Goal: Information Seeking & Learning: Compare options

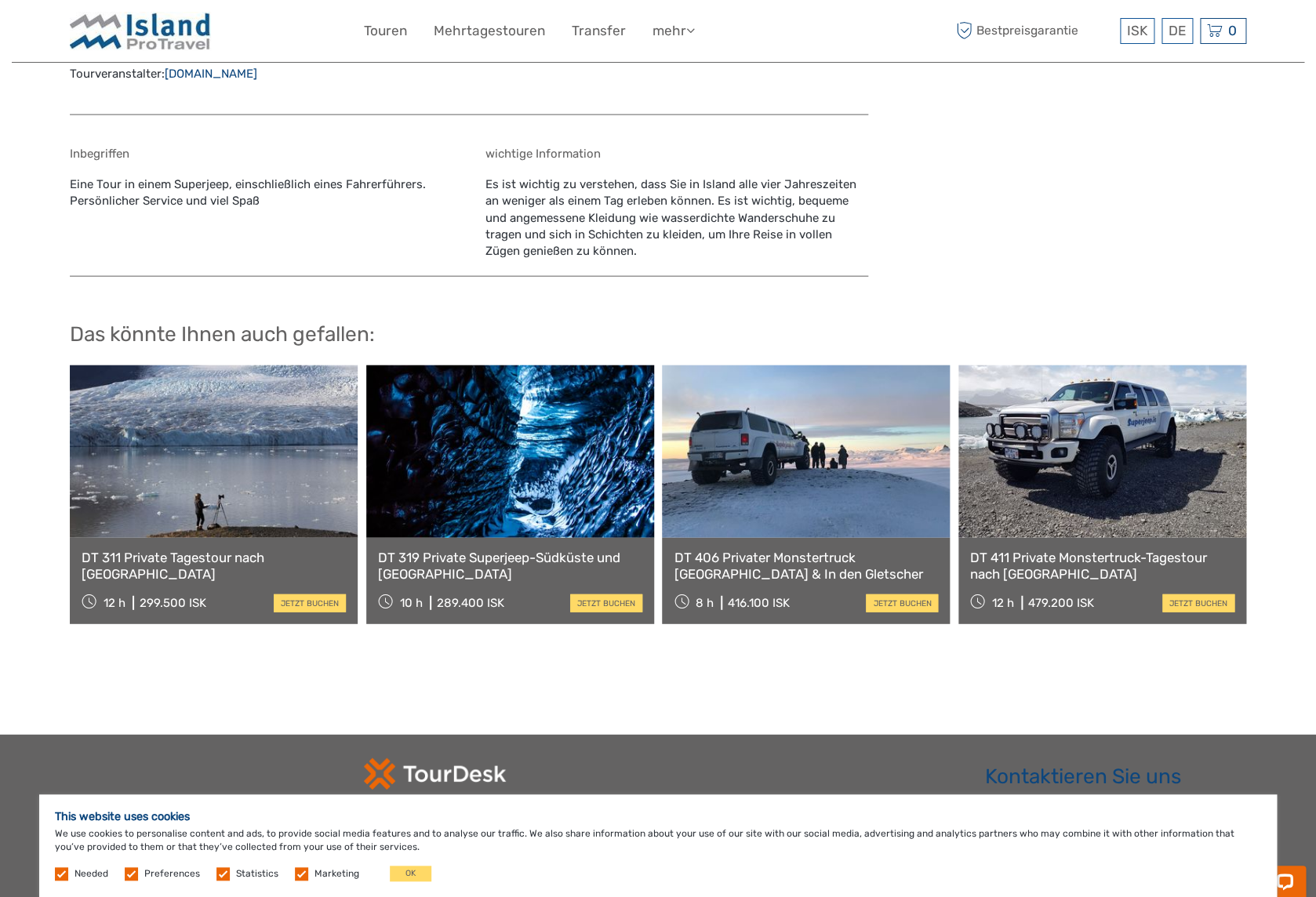
scroll to position [1478, 0]
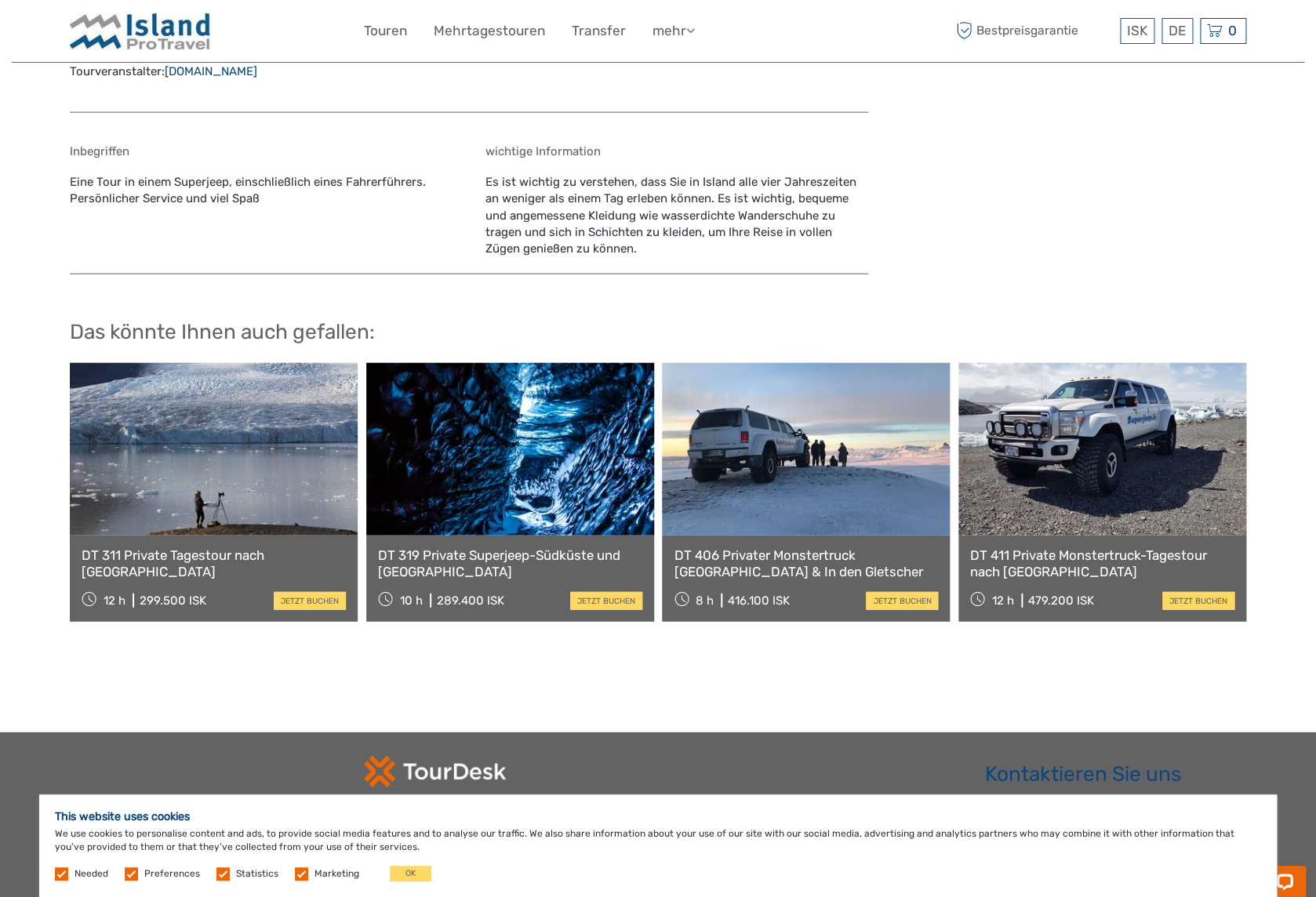
click at [240, 508] on link at bounding box center [214, 448] width 288 height 173
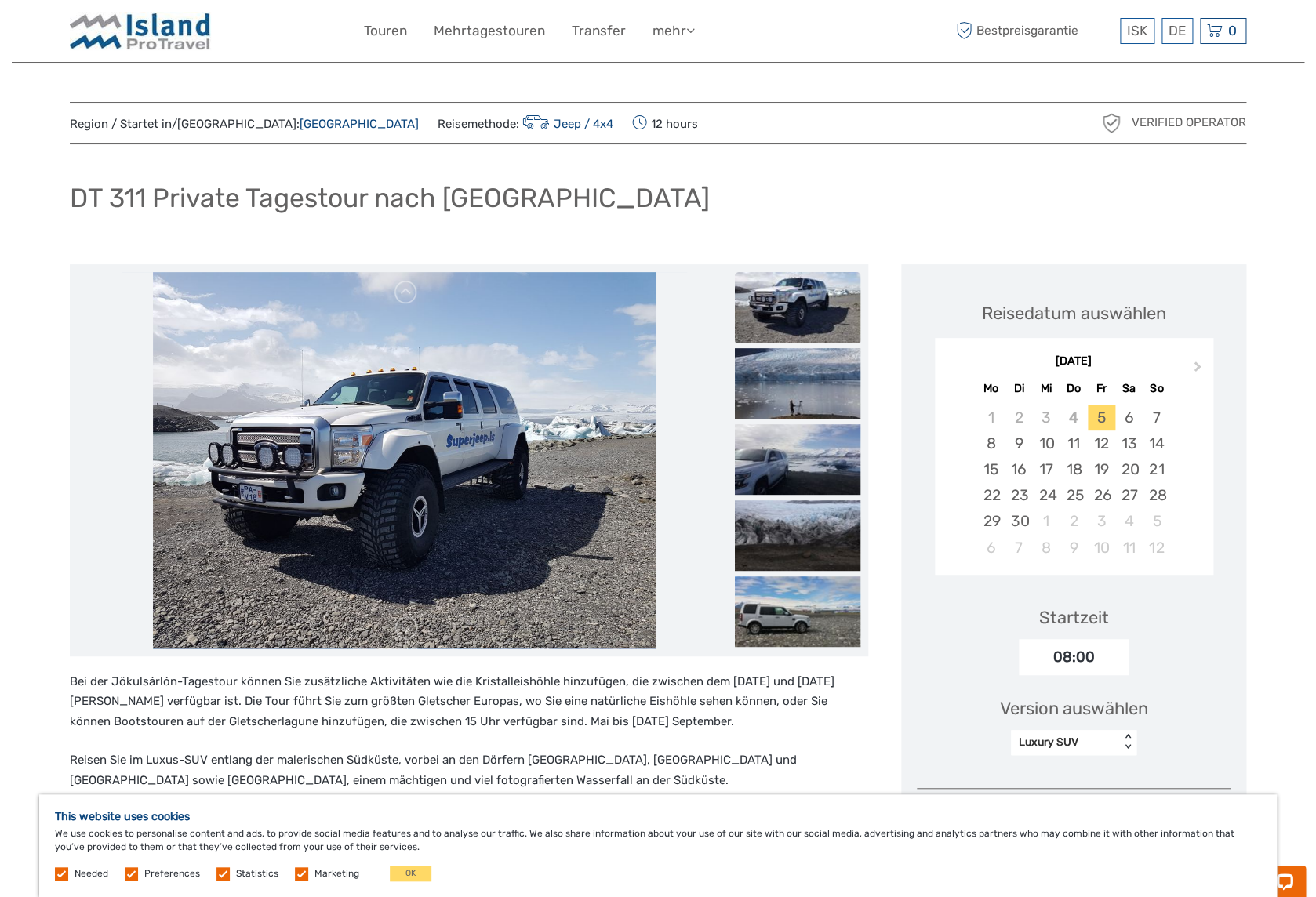
scroll to position [7, 0]
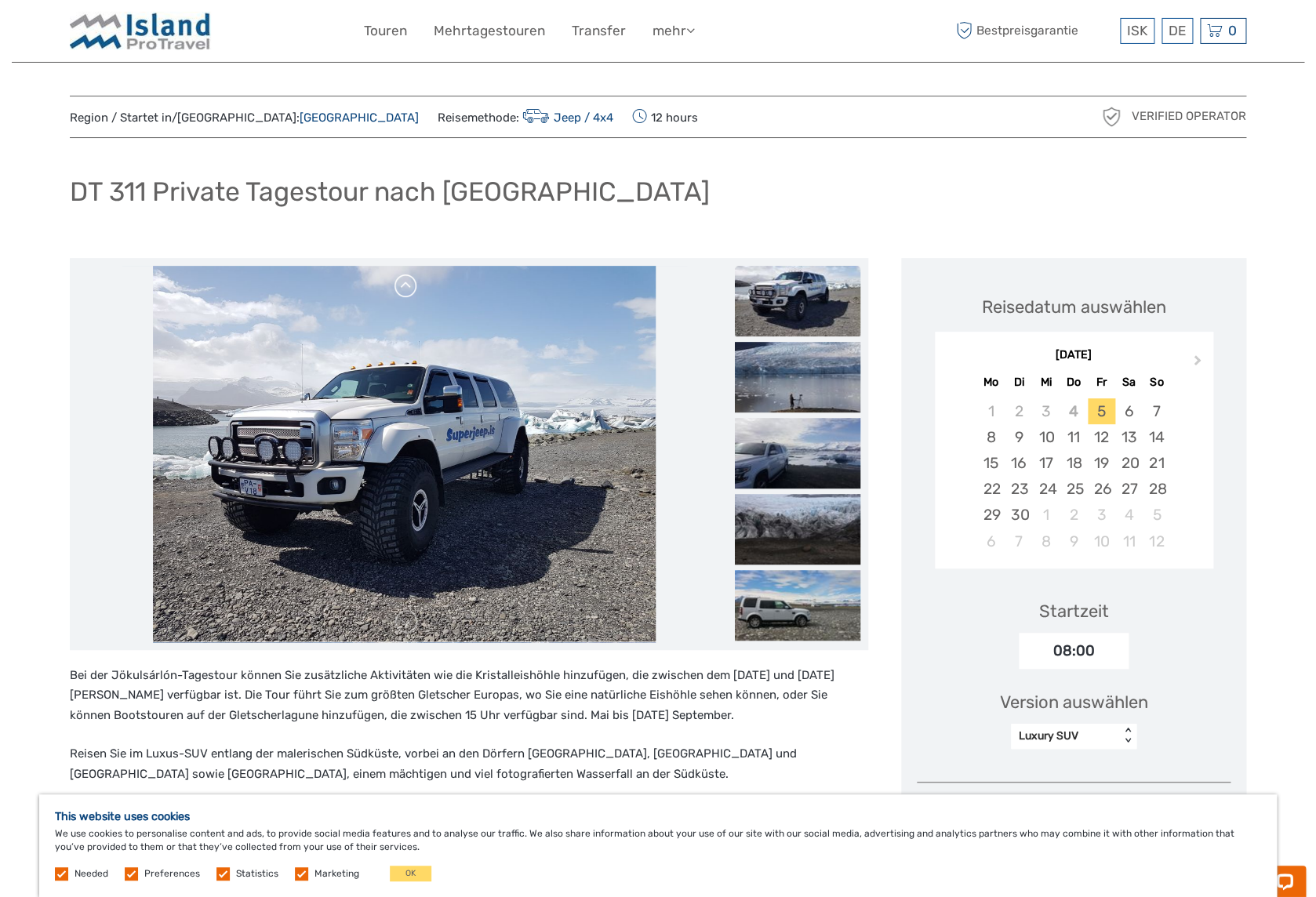
click at [407, 282] on link at bounding box center [406, 286] width 25 height 25
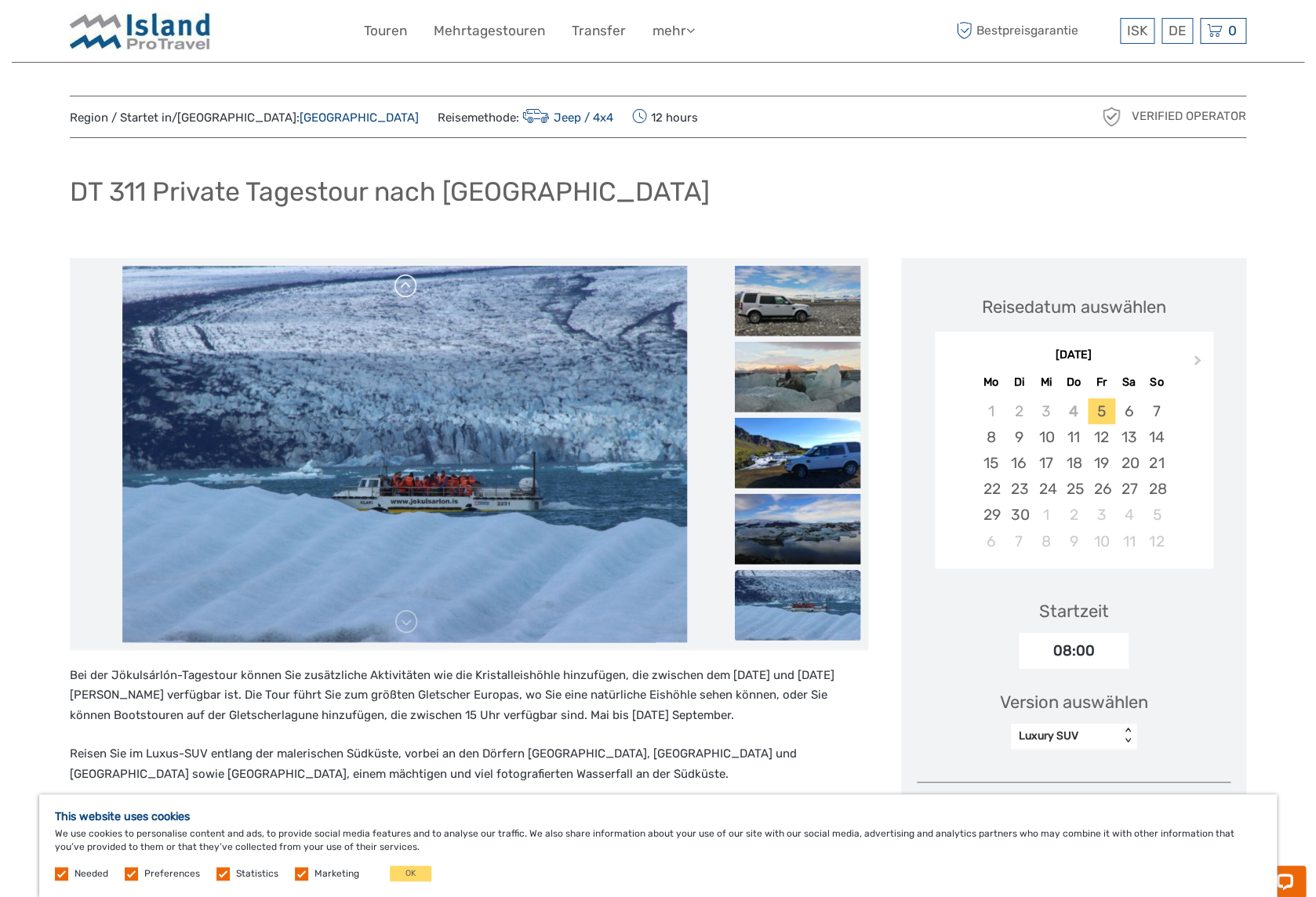
click at [408, 289] on link at bounding box center [406, 286] width 25 height 25
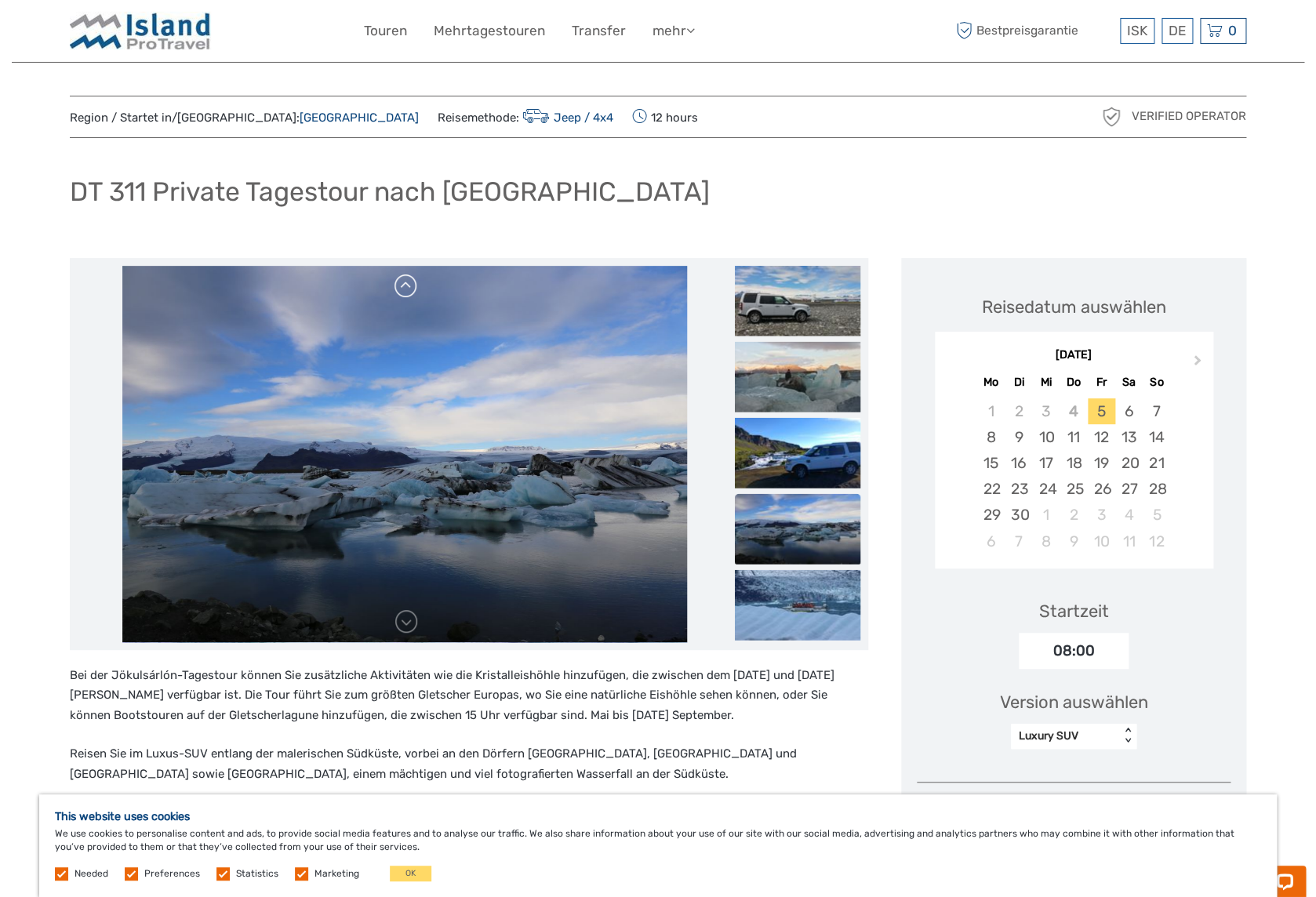
click at [408, 289] on link at bounding box center [406, 286] width 25 height 25
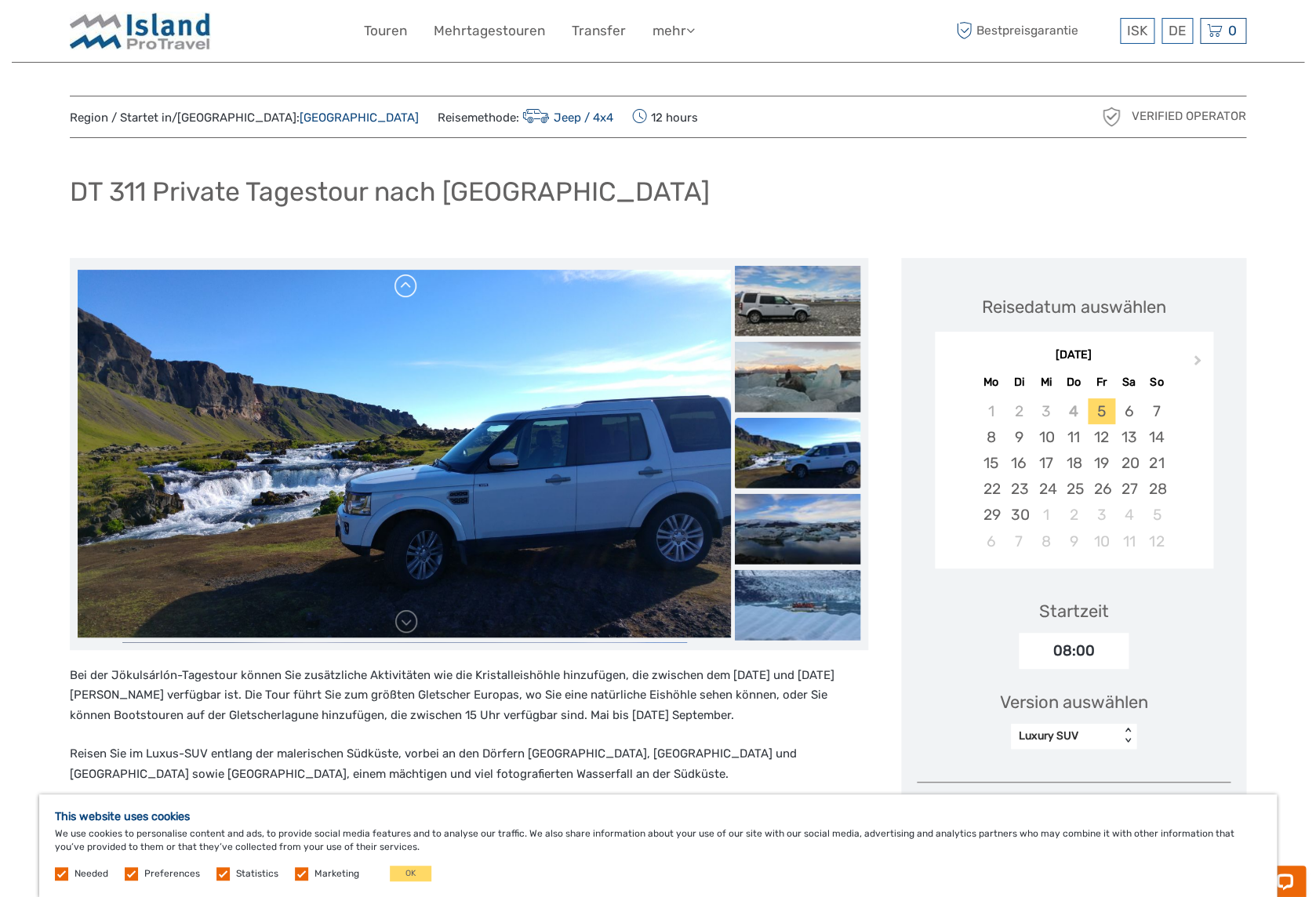
click at [408, 289] on link at bounding box center [406, 286] width 25 height 25
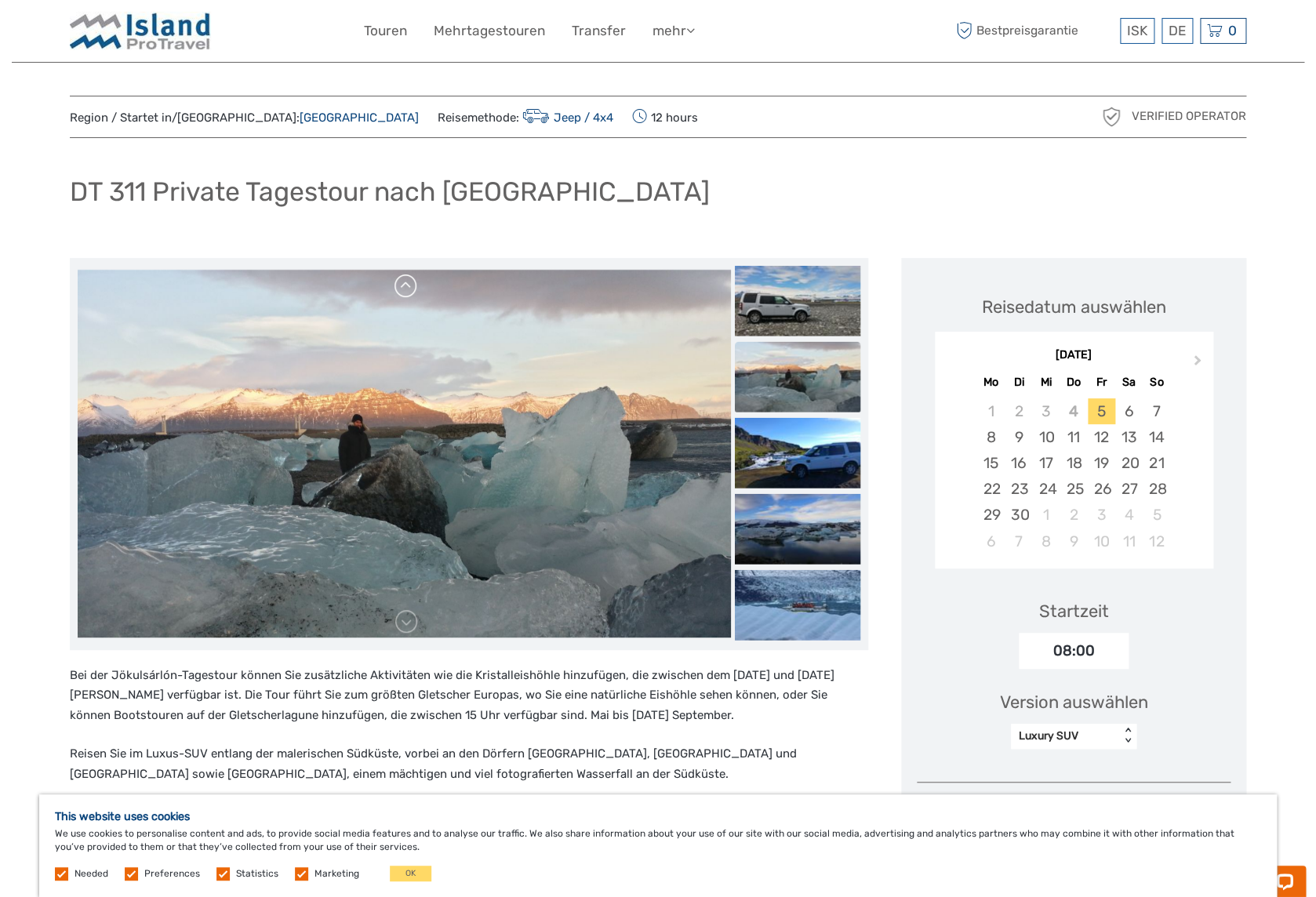
click at [408, 289] on link at bounding box center [406, 286] width 25 height 25
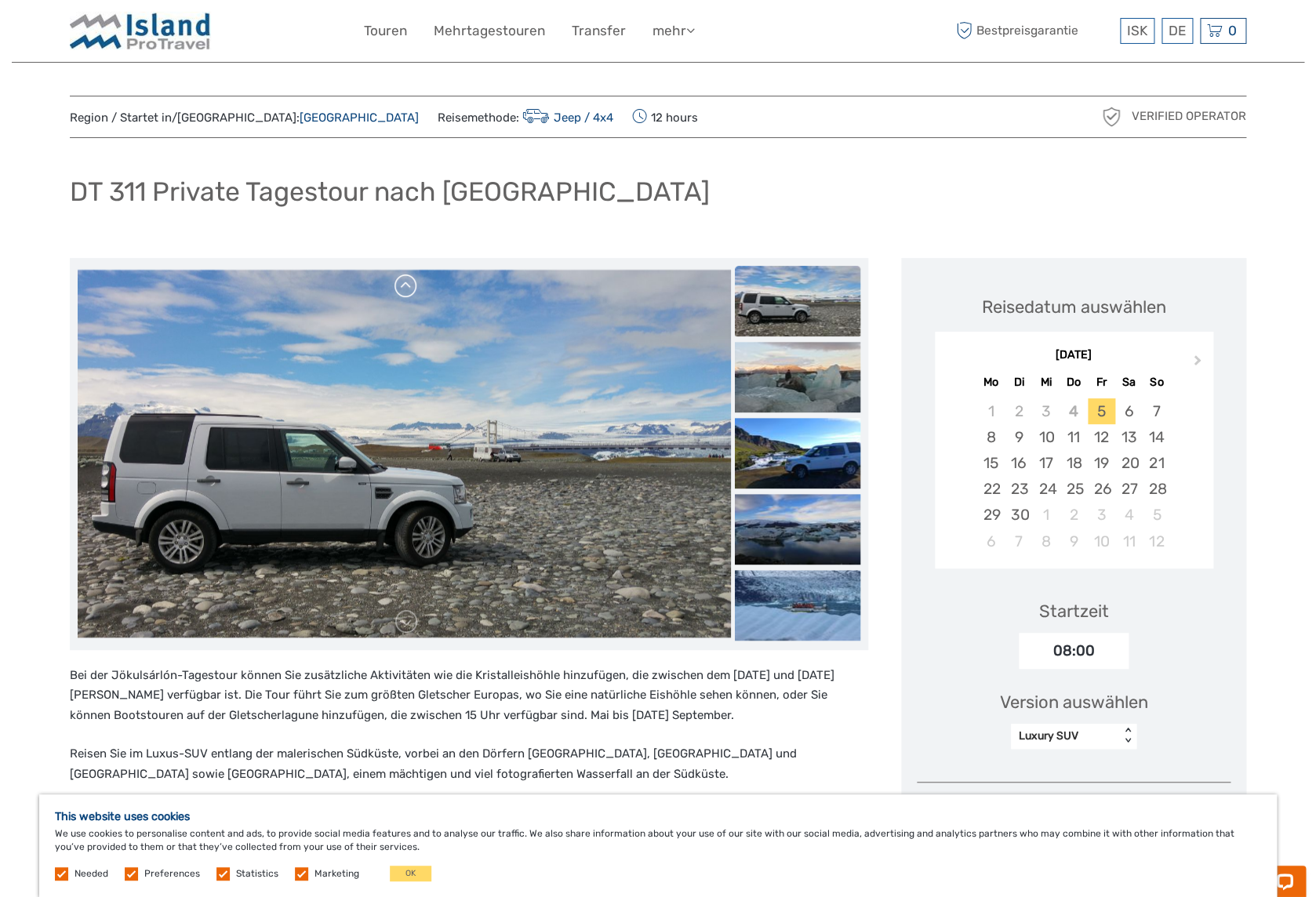
click at [408, 289] on link at bounding box center [406, 286] width 25 height 25
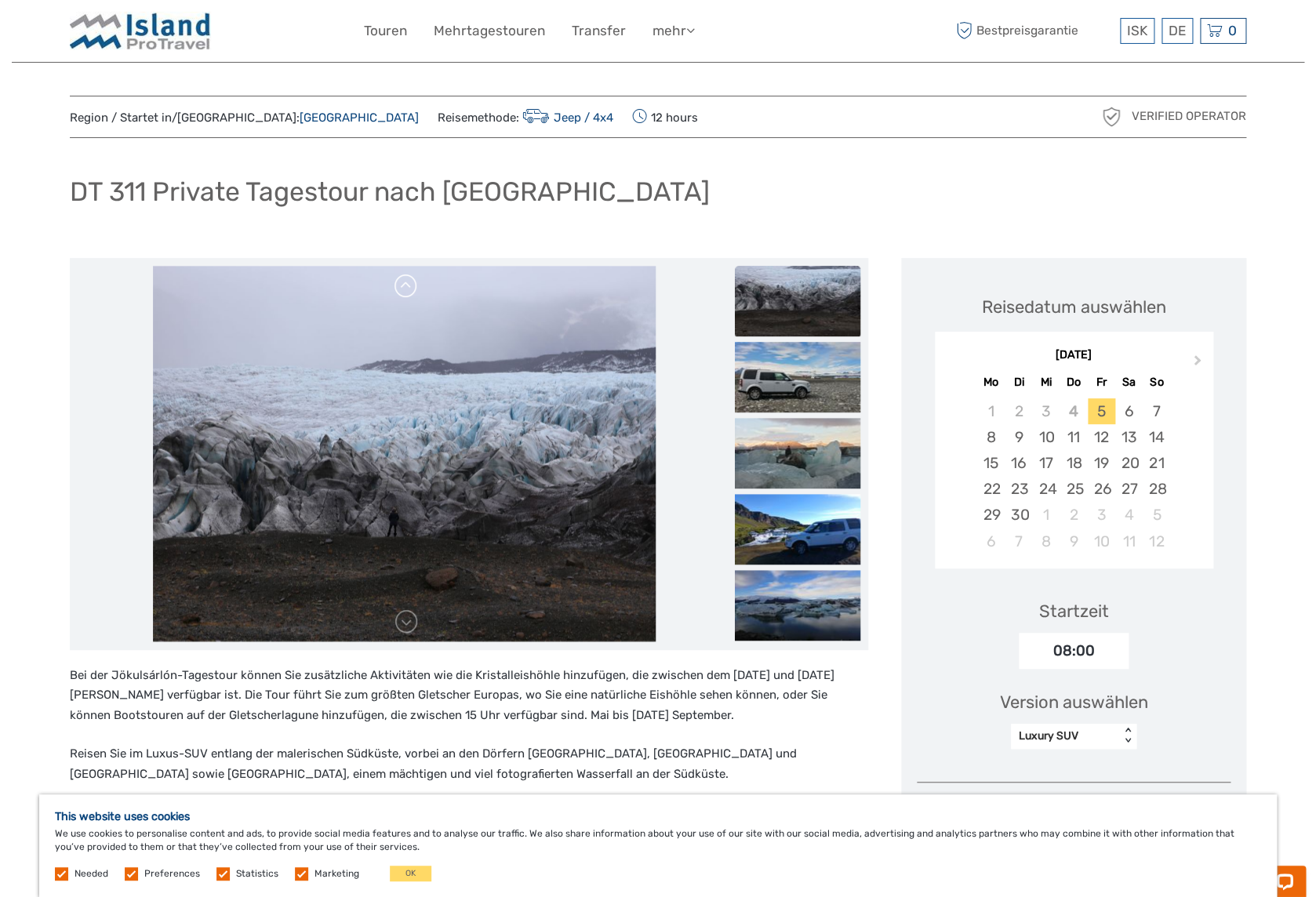
click at [408, 289] on link at bounding box center [406, 286] width 25 height 25
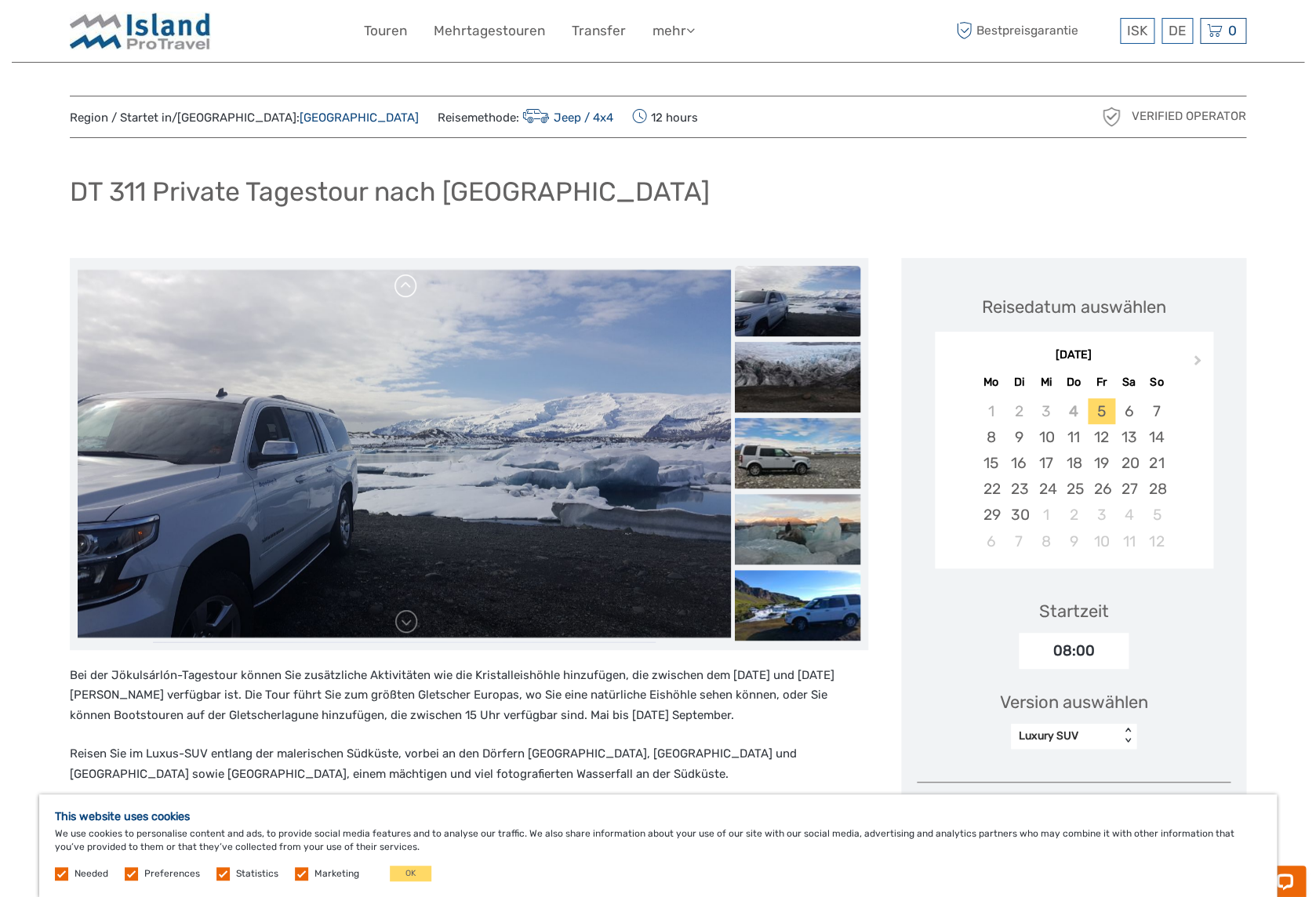
click at [408, 289] on link at bounding box center [406, 286] width 25 height 25
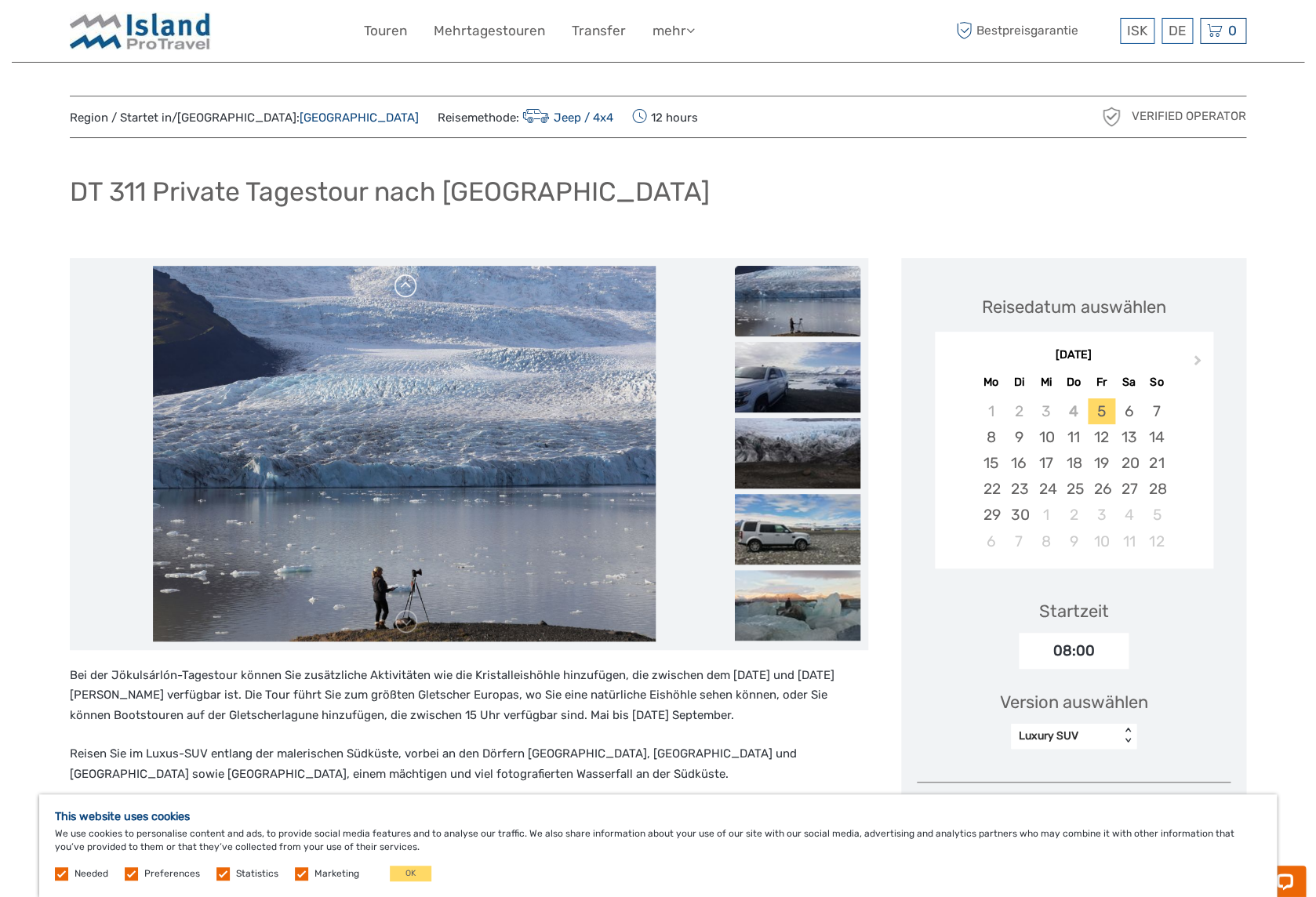
click at [408, 289] on link at bounding box center [406, 286] width 25 height 25
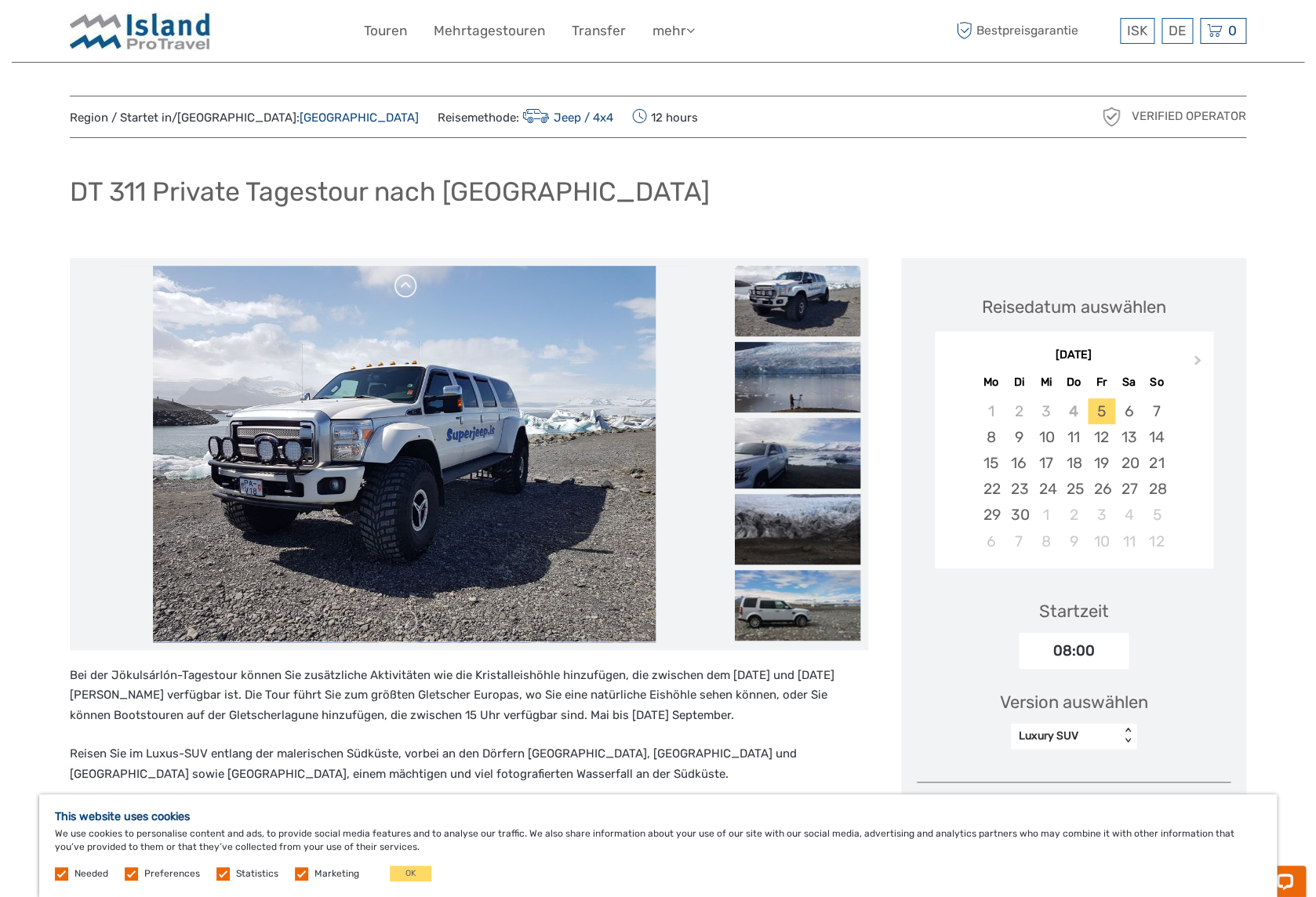
click at [408, 289] on link at bounding box center [406, 286] width 25 height 25
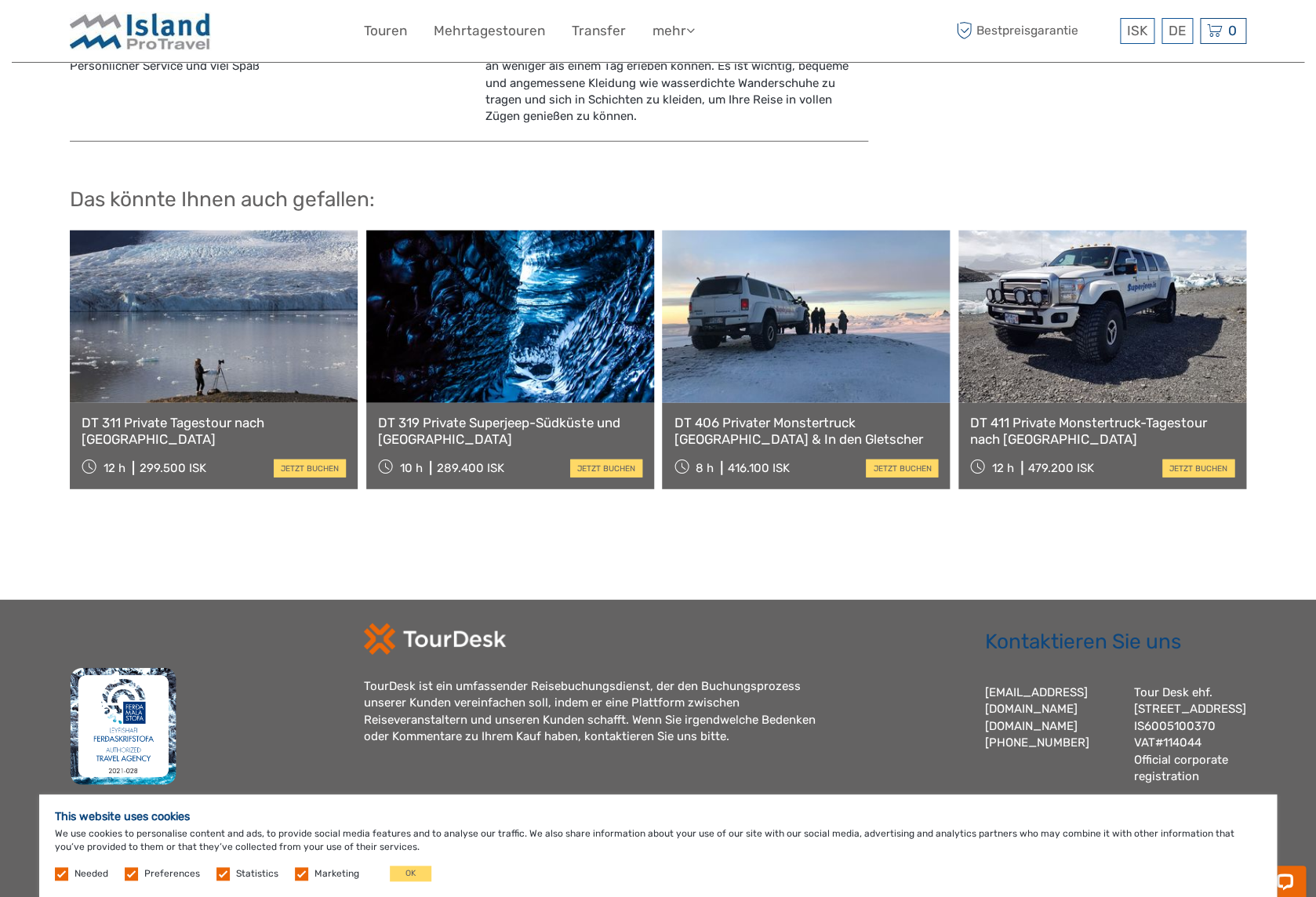
scroll to position [1613, 0]
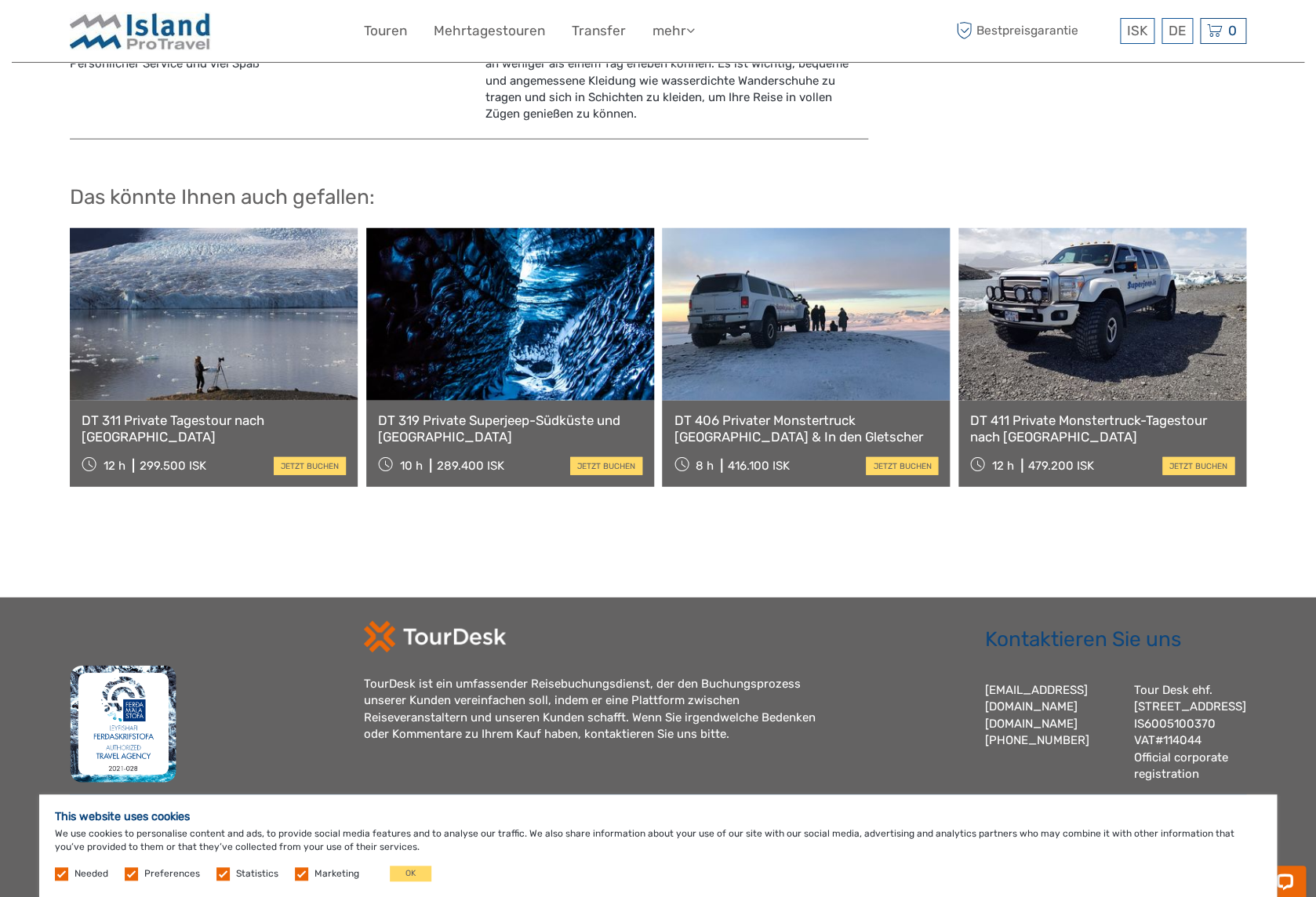
click at [1145, 344] on link at bounding box center [1102, 314] width 288 height 173
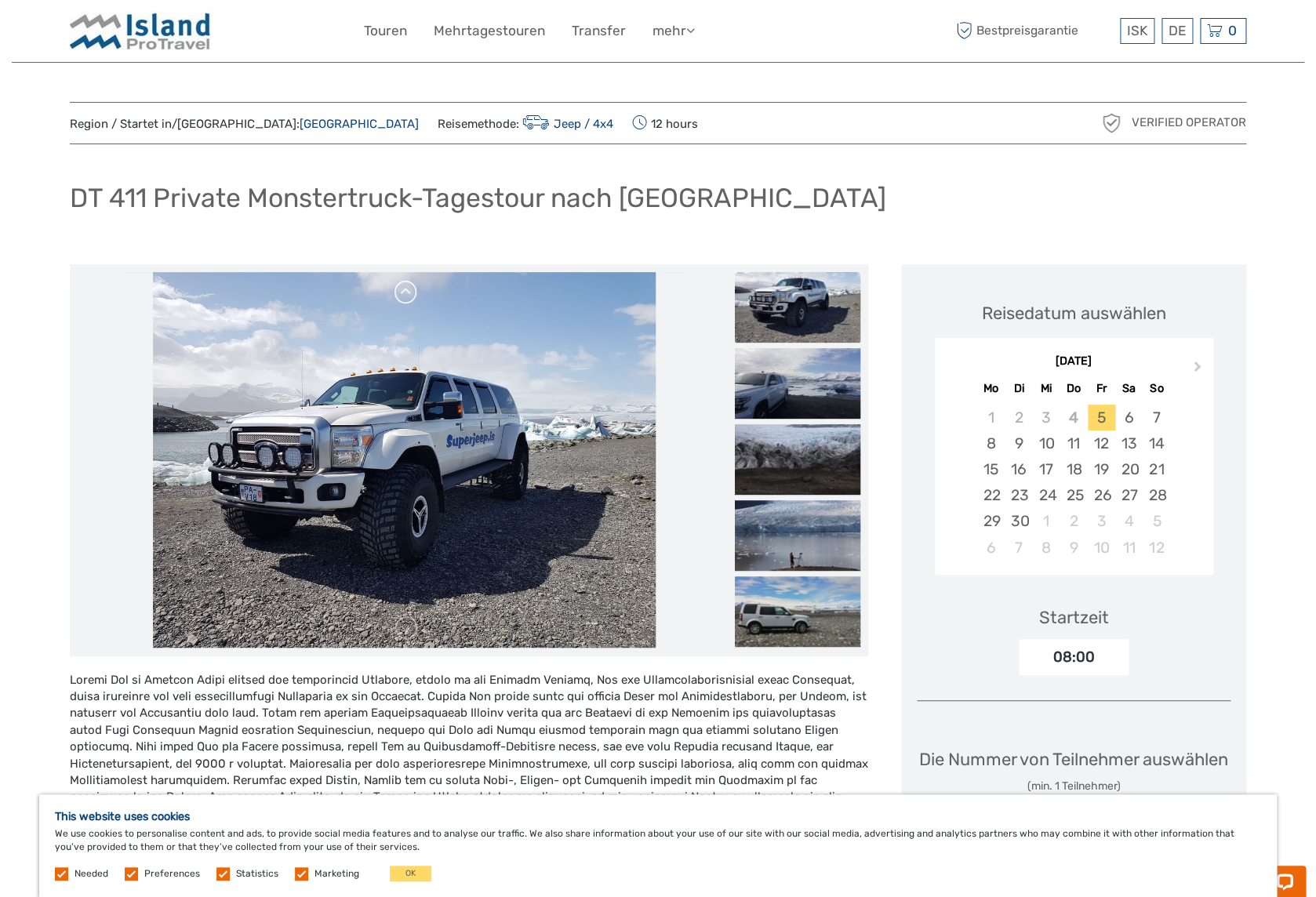
click at [403, 290] on link at bounding box center [406, 292] width 25 height 25
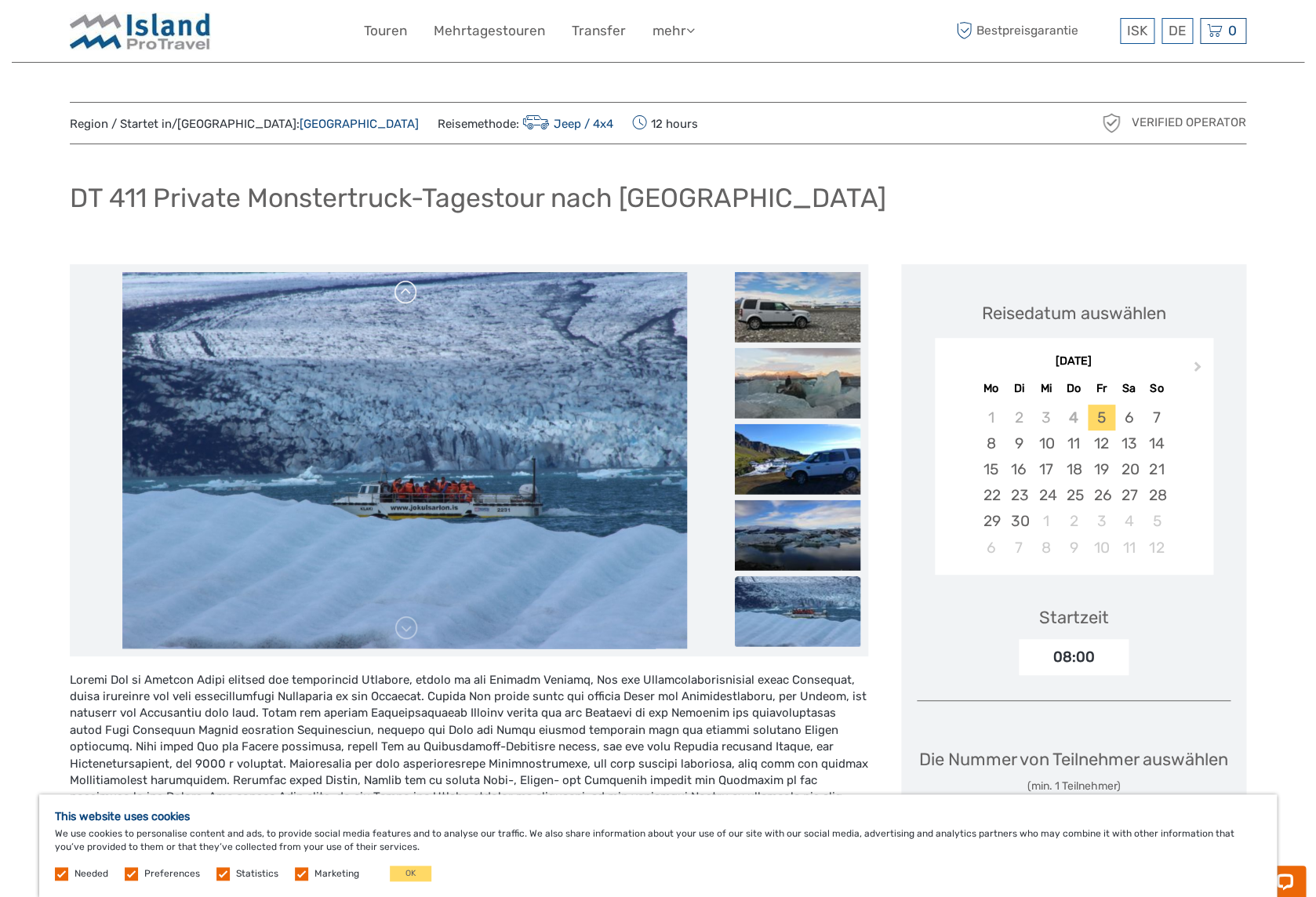
click at [403, 290] on link at bounding box center [406, 292] width 25 height 25
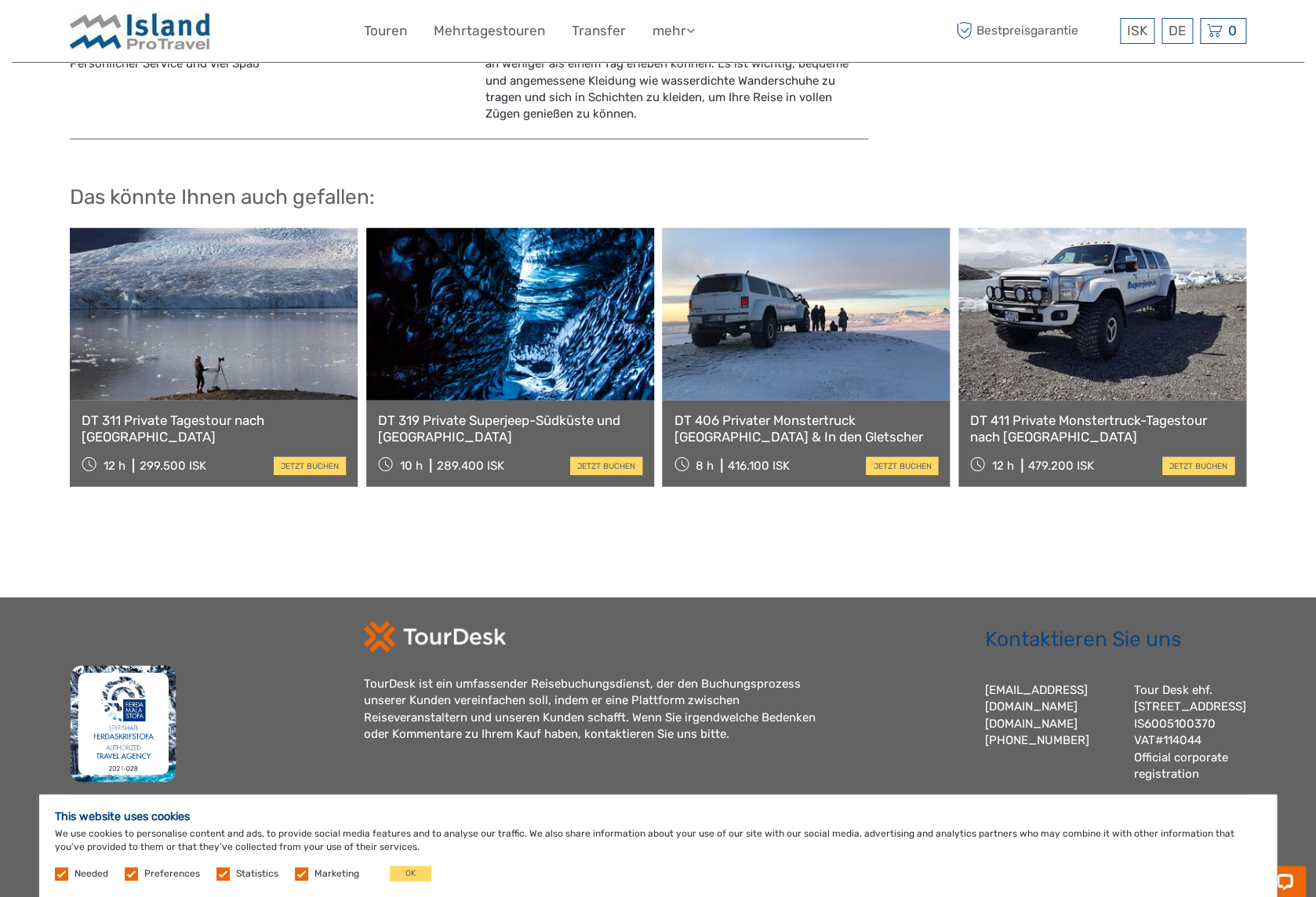
click at [483, 363] on link at bounding box center [511, 314] width 288 height 173
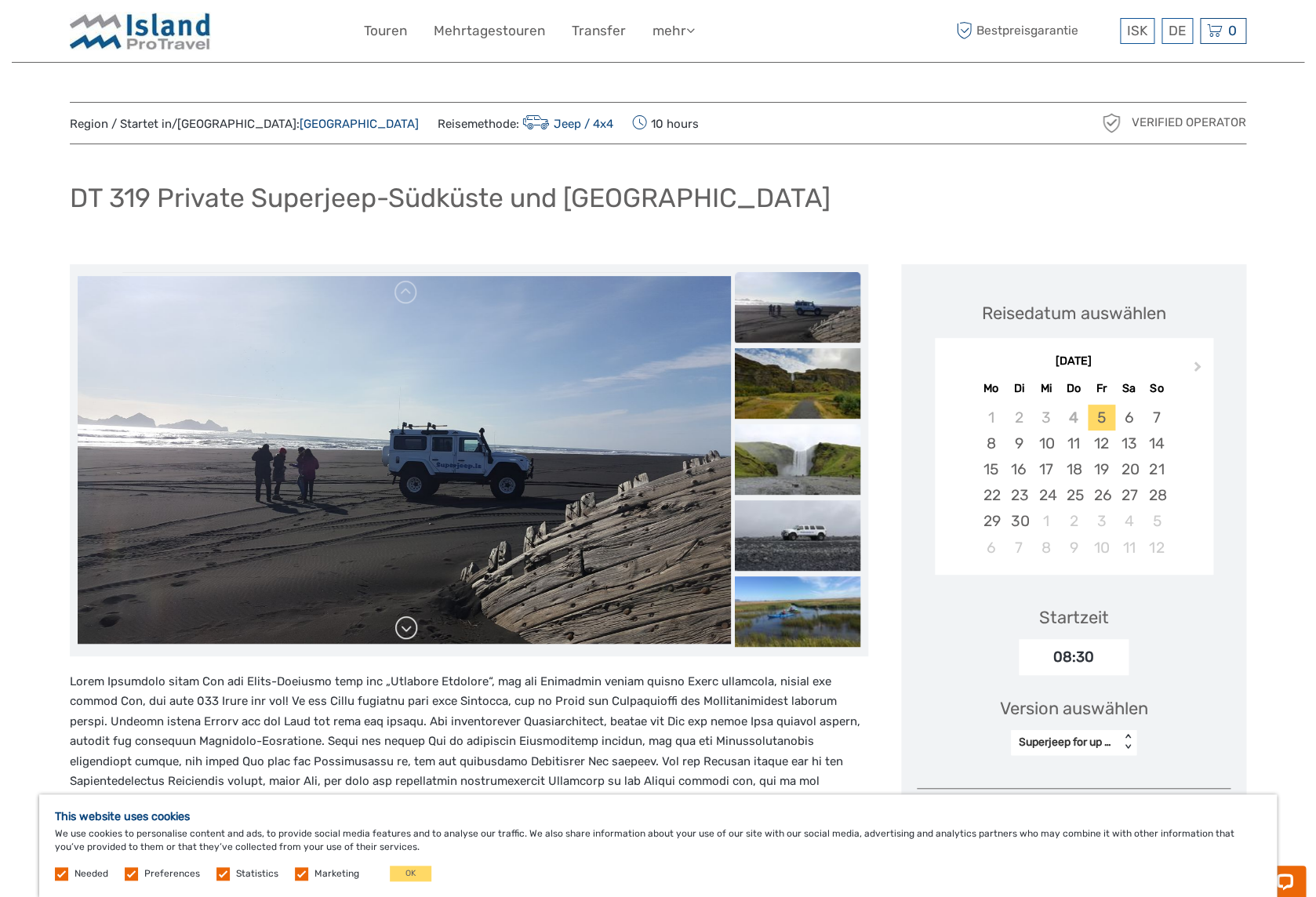
click at [410, 627] on link at bounding box center [406, 628] width 25 height 25
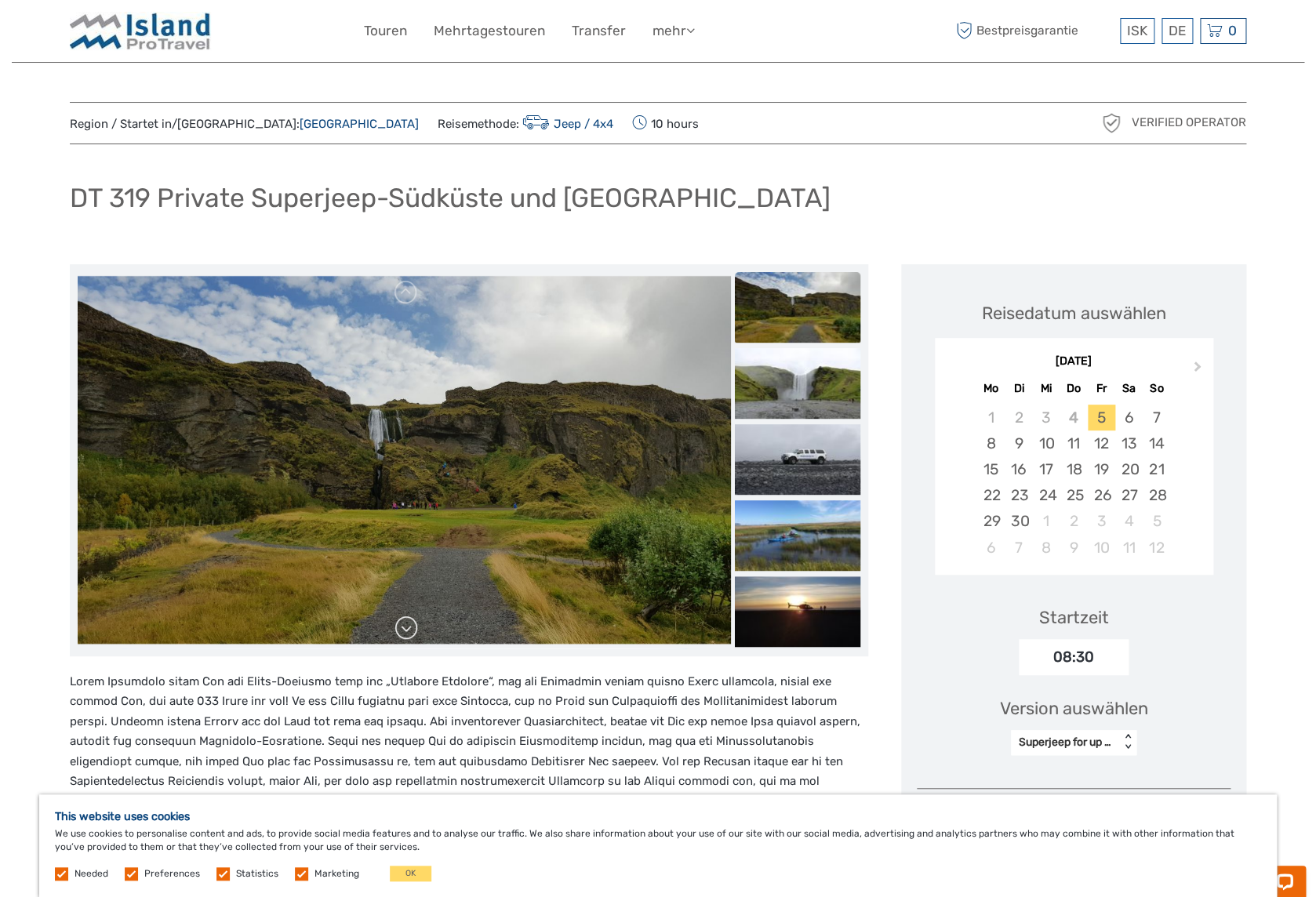
click at [410, 627] on link at bounding box center [406, 628] width 25 height 25
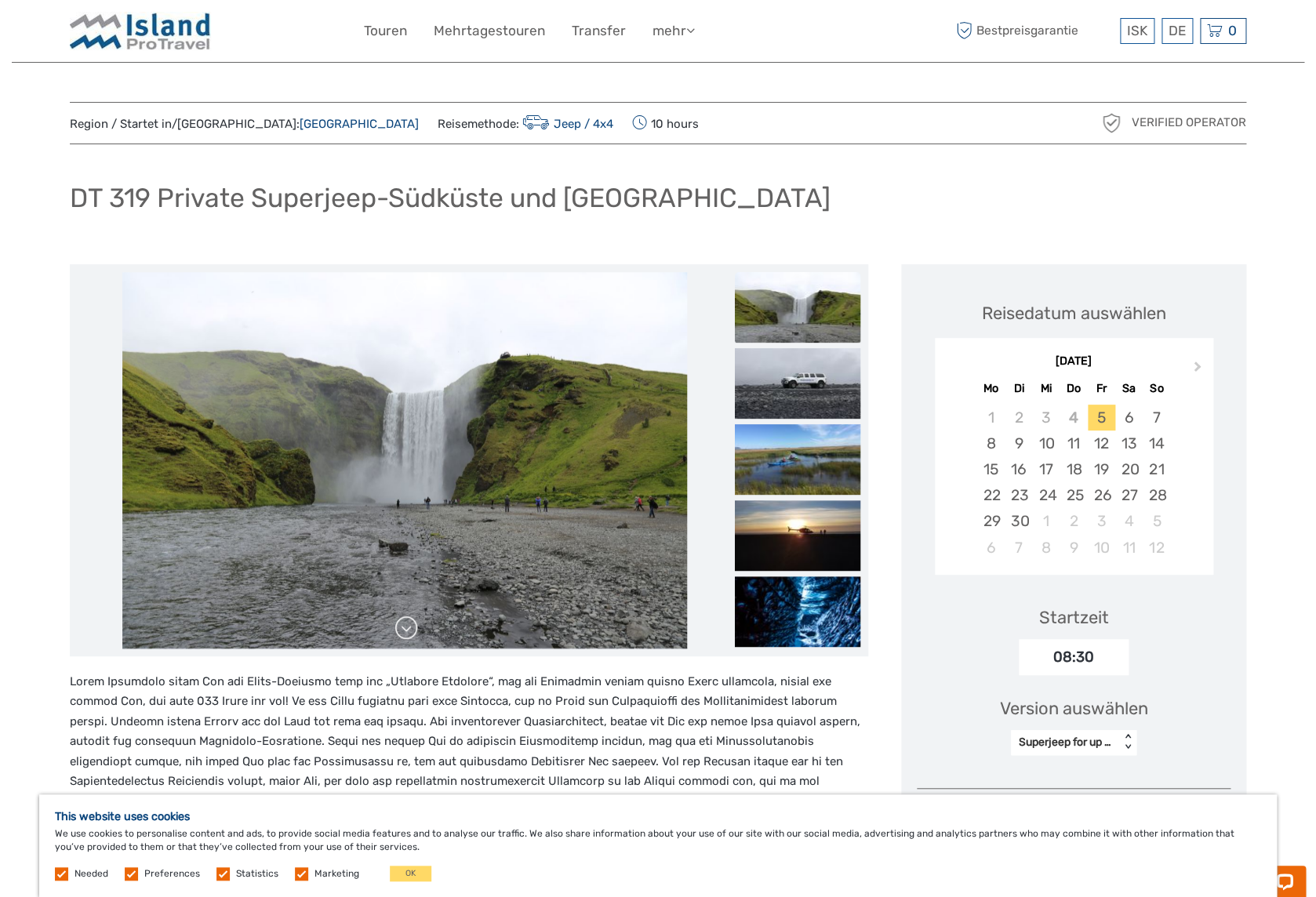
click at [410, 627] on link at bounding box center [406, 628] width 25 height 25
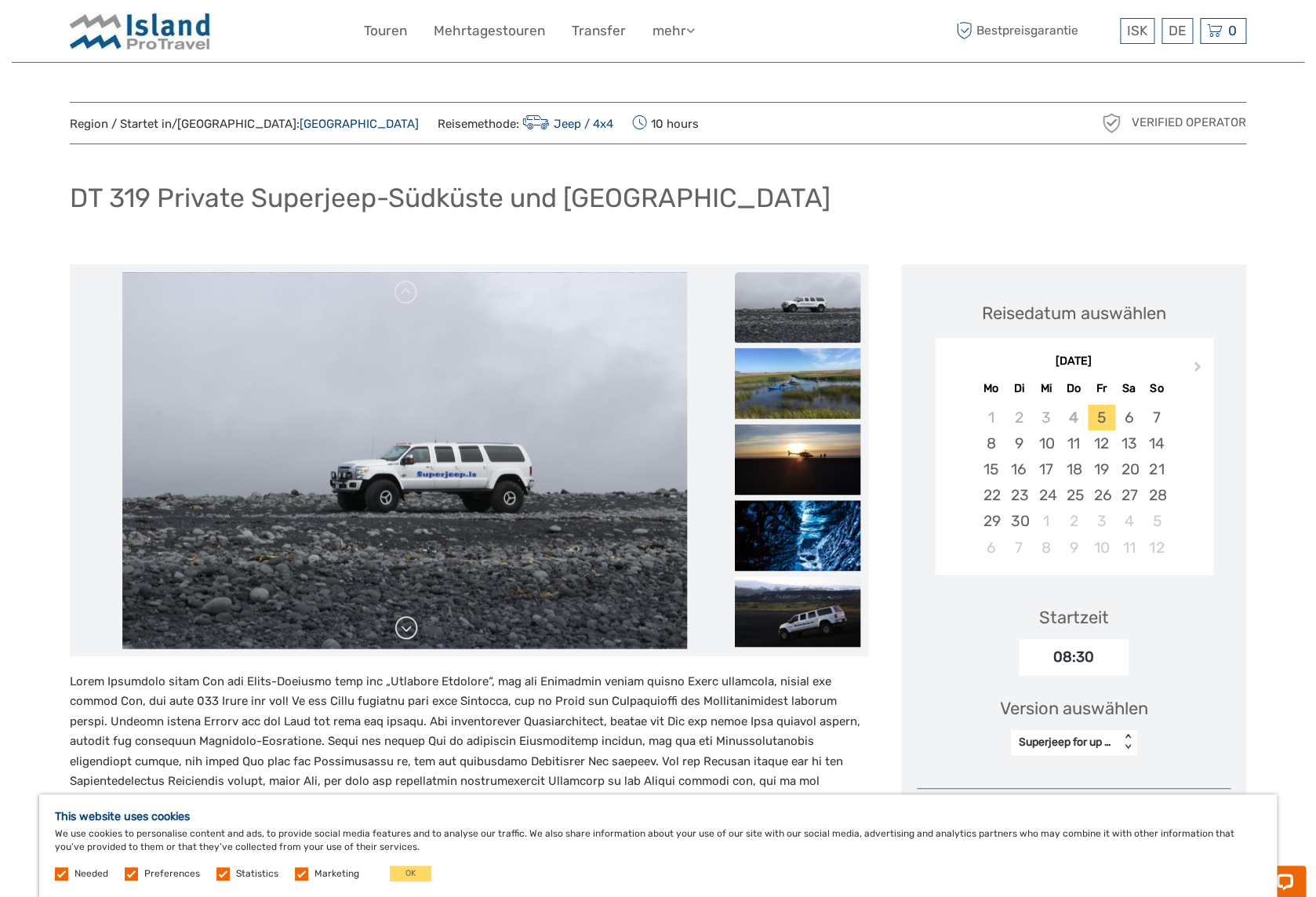
click at [410, 627] on link at bounding box center [406, 628] width 25 height 25
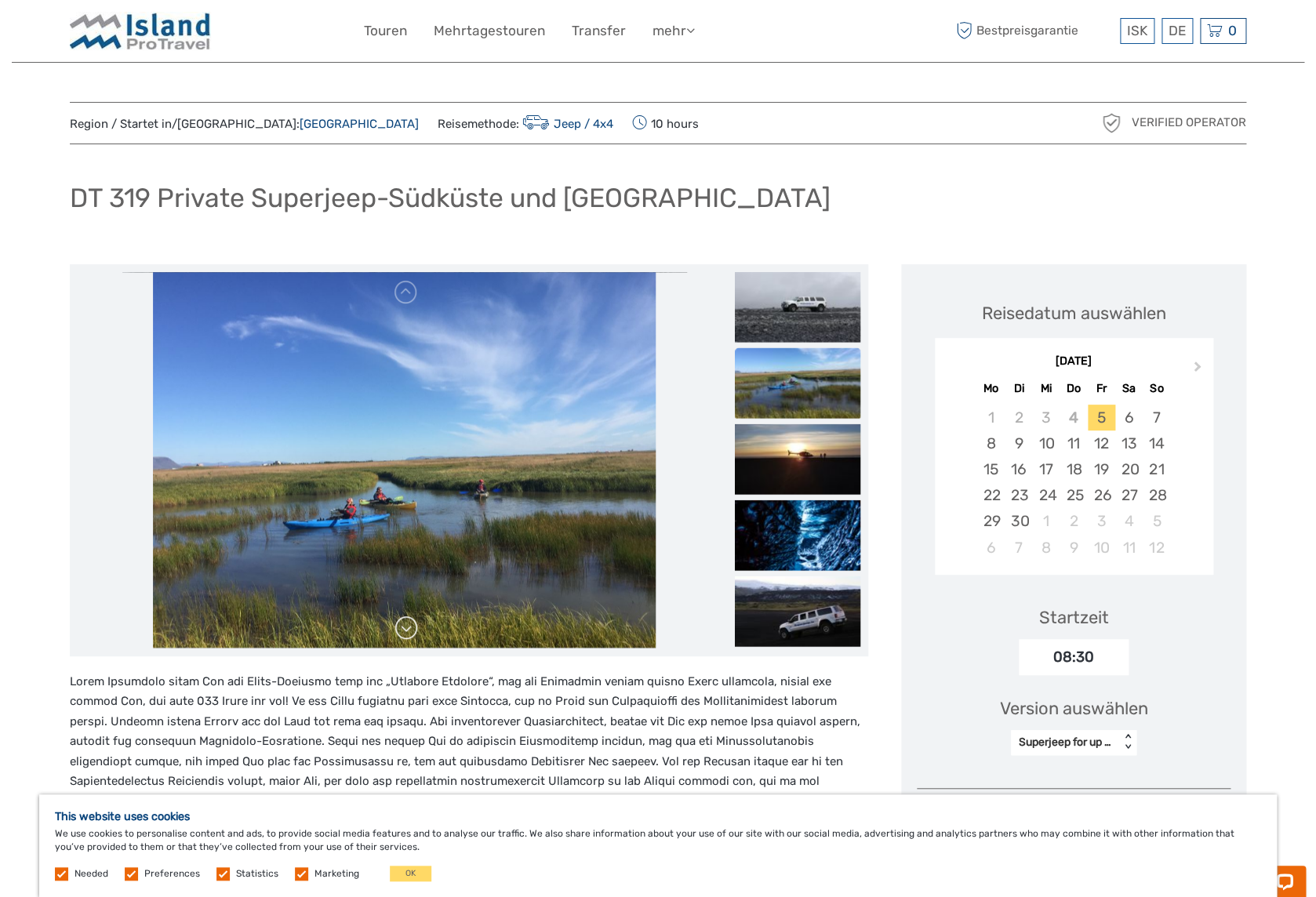
click at [410, 627] on link at bounding box center [406, 628] width 25 height 25
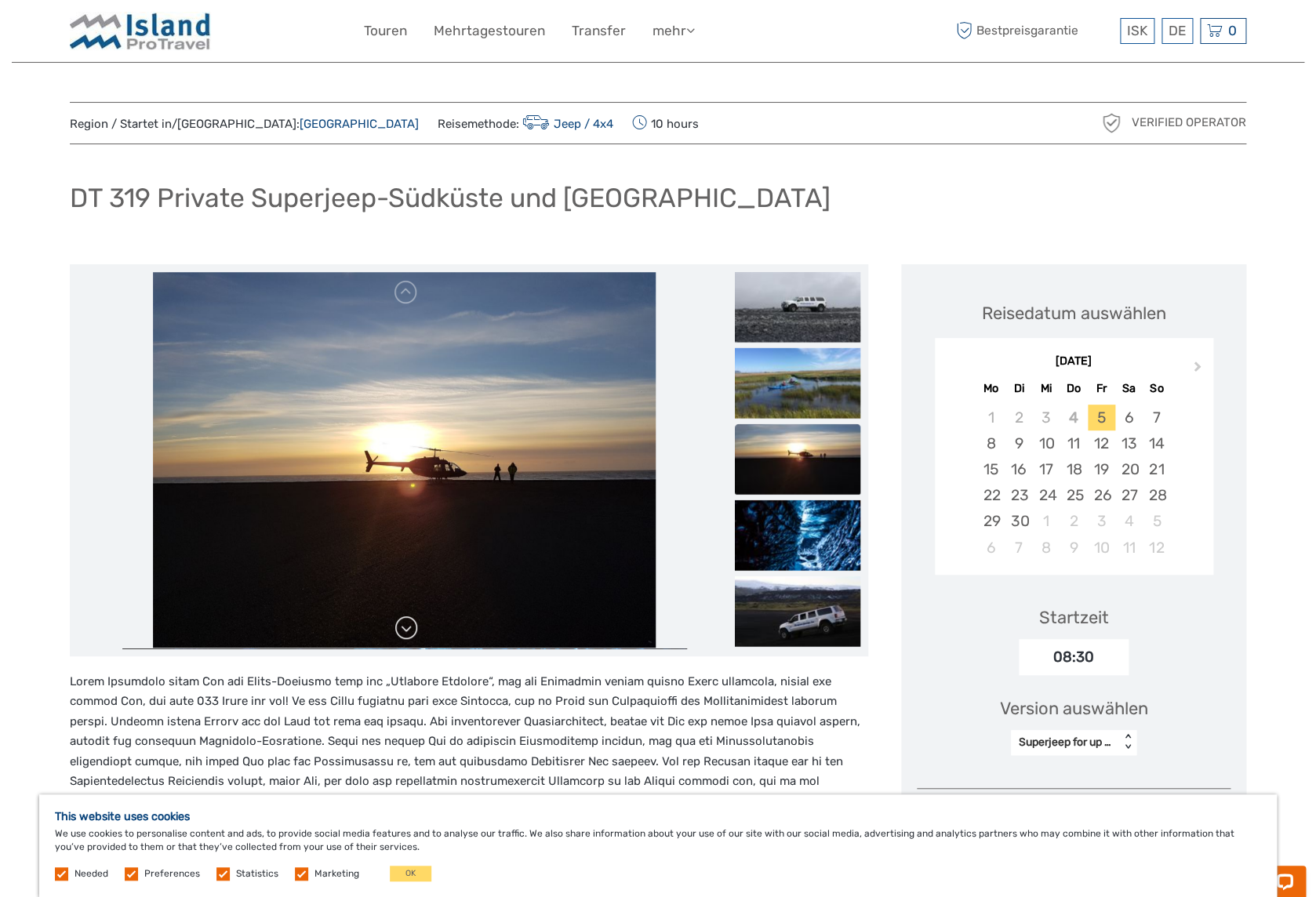
click at [410, 627] on link at bounding box center [406, 628] width 25 height 25
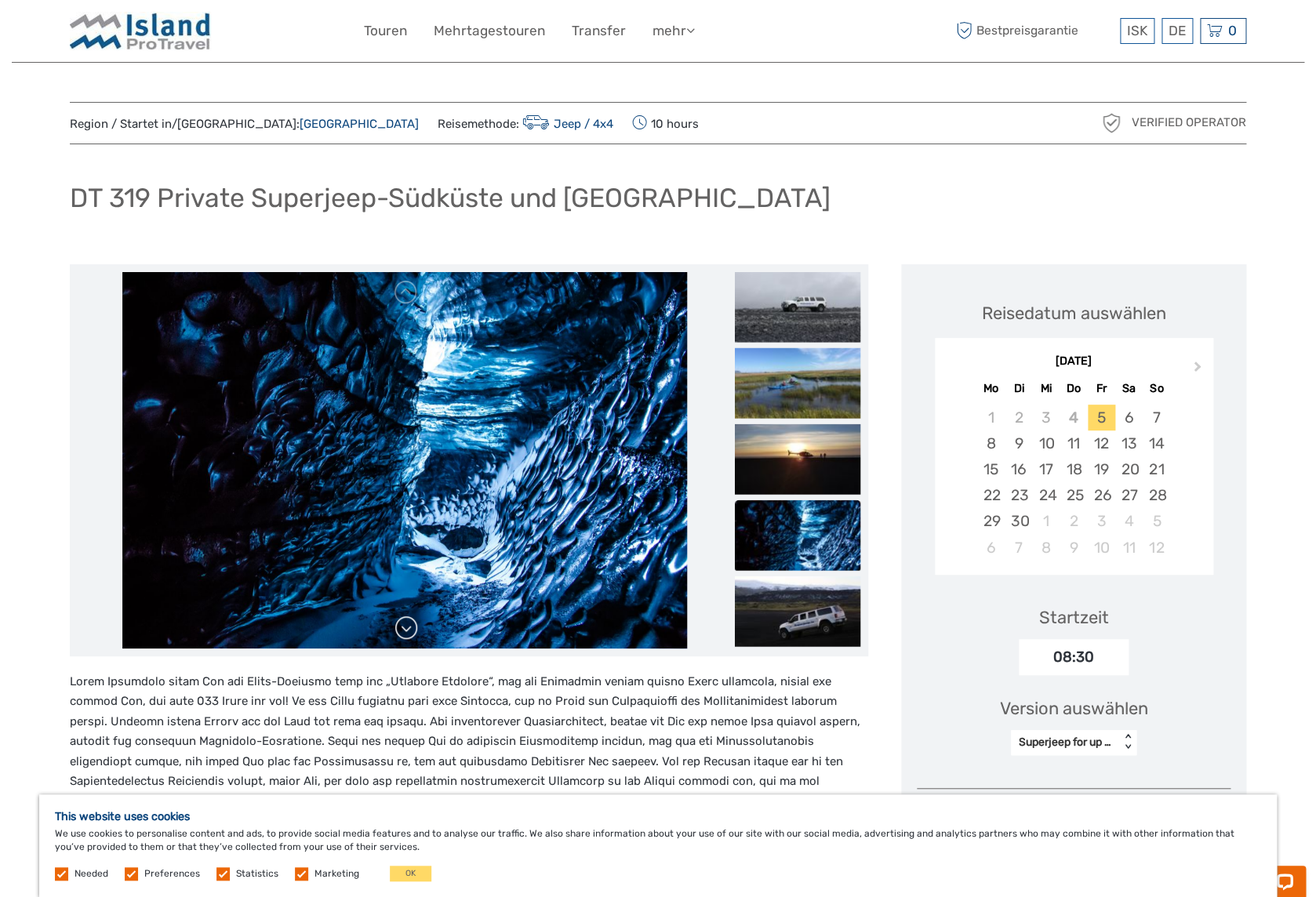
click at [410, 627] on link at bounding box center [406, 628] width 25 height 25
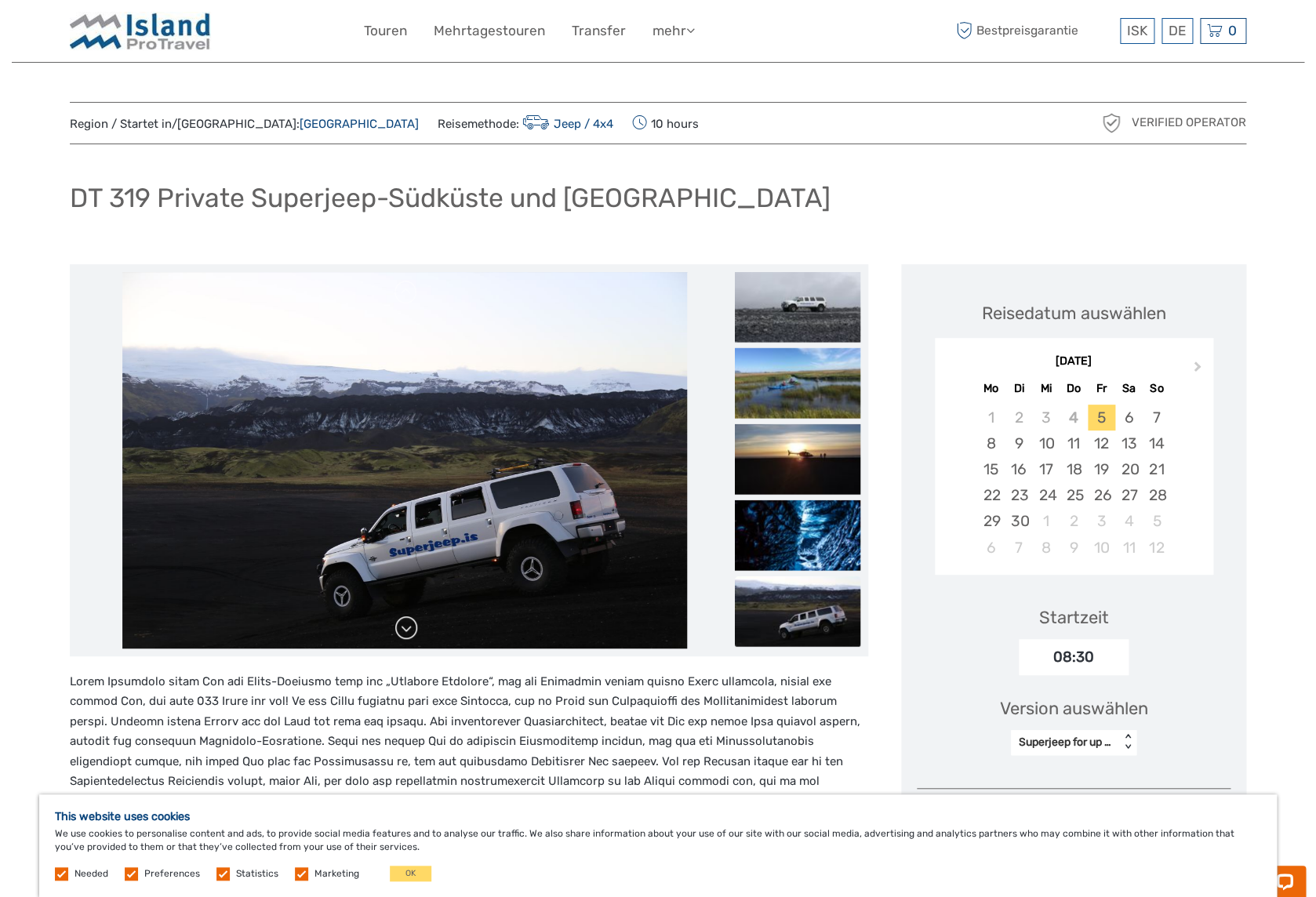
click at [410, 627] on link at bounding box center [406, 628] width 25 height 25
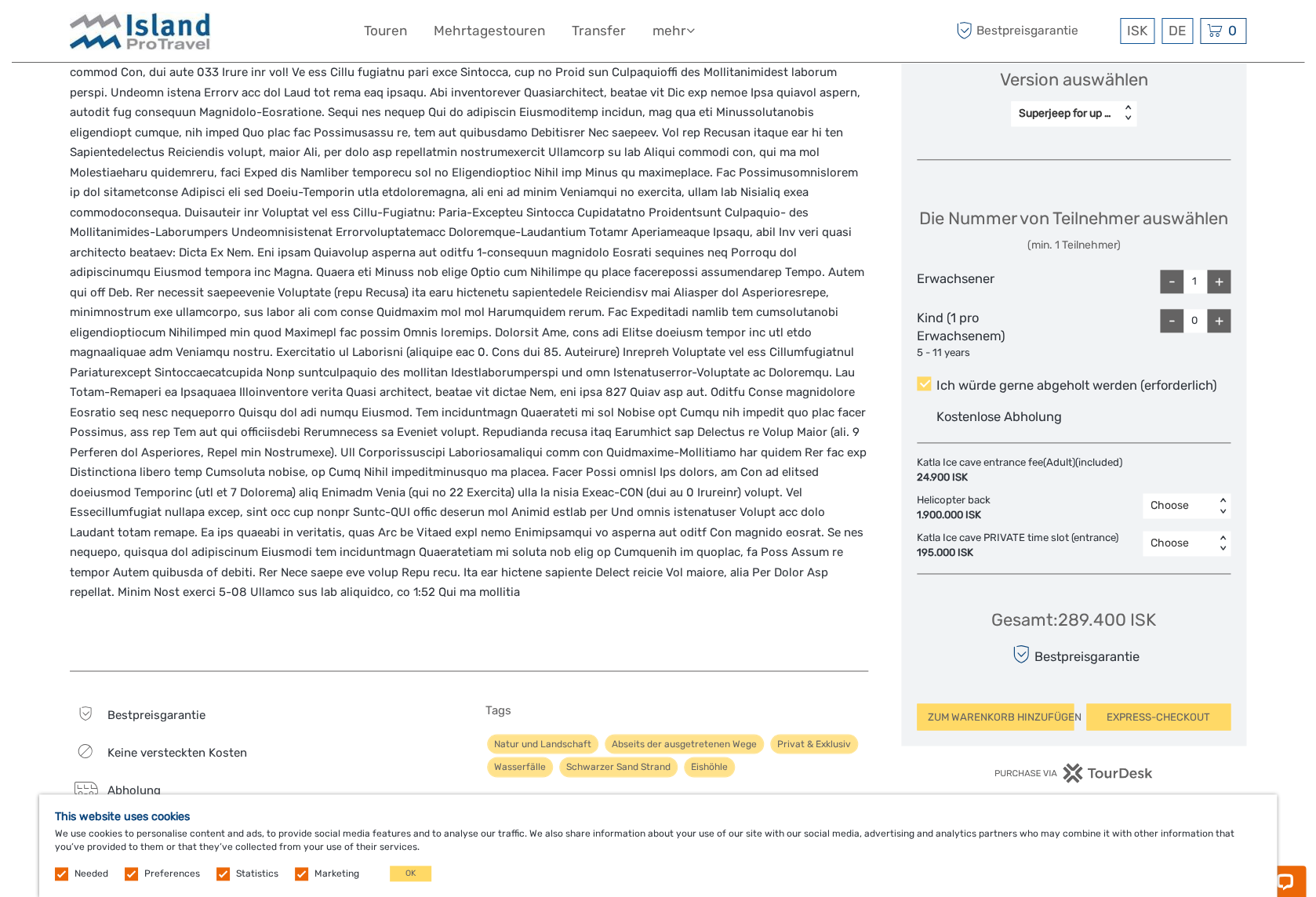
scroll to position [632, 0]
